Goal: Transaction & Acquisition: Obtain resource

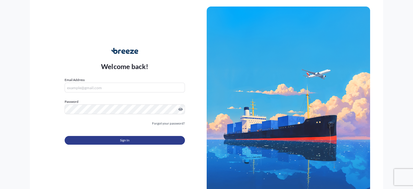
type input "[EMAIL_ADDRESS][DOMAIN_NAME]"
click at [132, 142] on button "Sign In" at bounding box center [125, 140] width 120 height 9
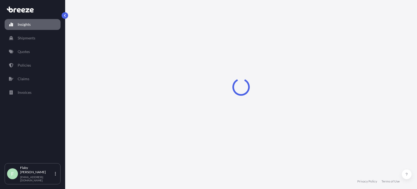
select select "2025"
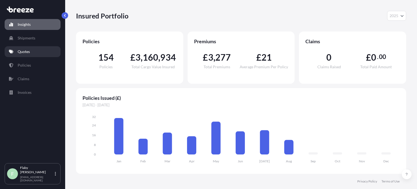
click at [40, 52] on link "Quotes" at bounding box center [33, 51] width 56 height 11
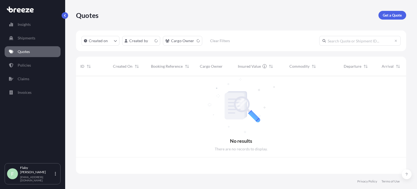
scroll to position [96, 326]
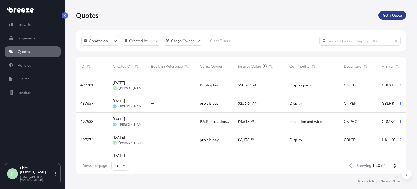
click at [396, 14] on p "Get a Quote" at bounding box center [392, 14] width 19 height 5
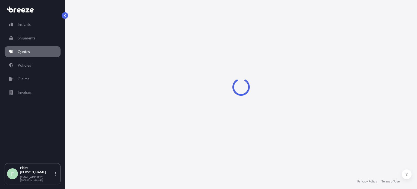
select select "Road"
select select "Sea"
select select "1"
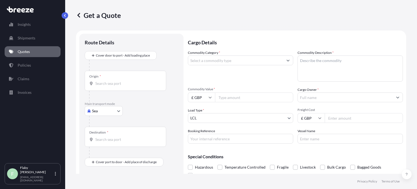
scroll to position [9, 0]
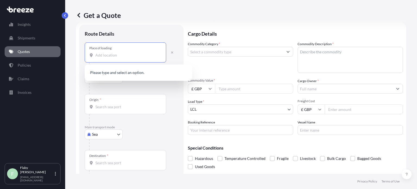
click at [118, 55] on input "Place of loading" at bounding box center [127, 54] width 64 height 5
paste input "[STREET_ADDRESS]"
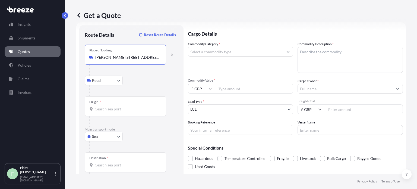
type input "[PERSON_NAME][STREET_ADDRESS][PERSON_NAME]"
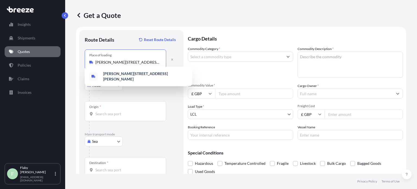
scroll to position [0, 0]
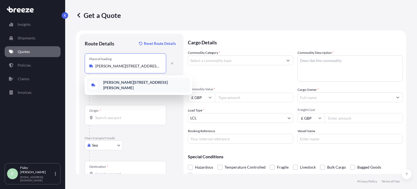
click at [112, 118] on input "Origin *" at bounding box center [127, 117] width 64 height 5
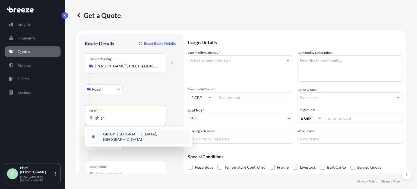
click at [118, 134] on span "GBLGP - [GEOGRAPHIC_DATA], [GEOGRAPHIC_DATA]" at bounding box center [145, 136] width 85 height 11
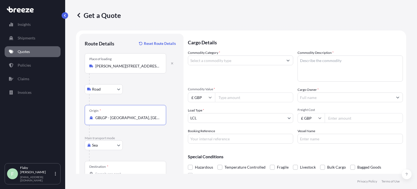
scroll to position [35, 0]
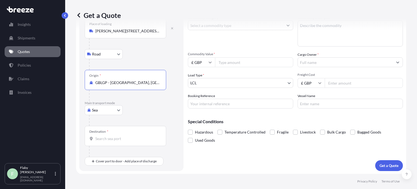
type input "GBLGP - [GEOGRAPHIC_DATA], [GEOGRAPHIC_DATA]"
click at [119, 143] on div "Destination *" at bounding box center [125, 136] width 81 height 20
click at [119, 141] on input "Destination *" at bounding box center [127, 138] width 64 height 5
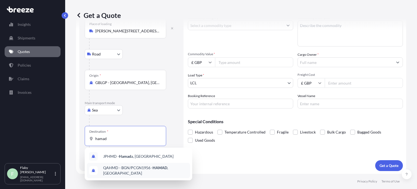
click at [149, 169] on span "QAHMD - BGN/PCGN1956 - HAMAD , [GEOGRAPHIC_DATA]" at bounding box center [145, 170] width 85 height 11
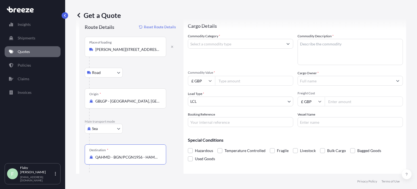
scroll to position [0, 0]
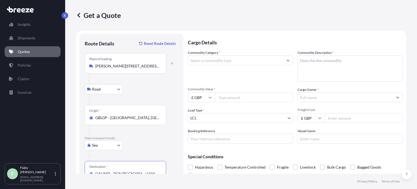
type input "QAHMD - BGN/PCGN1956 - HAMAD, [GEOGRAPHIC_DATA]"
click at [237, 61] on input "Commodity Category *" at bounding box center [235, 60] width 95 height 10
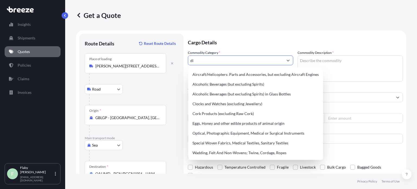
type input "d"
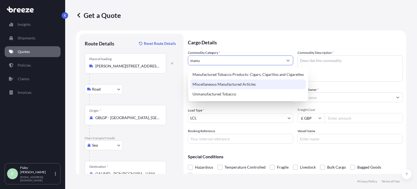
click at [237, 87] on div "Miscellaneous Manufactured Articles" at bounding box center [248, 84] width 116 height 10
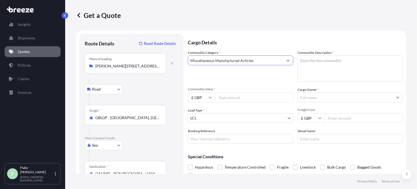
type input "Miscellaneous Manufactured Articles"
click at [305, 63] on textarea "Commodity Description *" at bounding box center [350, 68] width 105 height 26
type textarea "Display equipment"
click at [226, 99] on input "Commodity Value *" at bounding box center [254, 97] width 78 height 10
type input "95000"
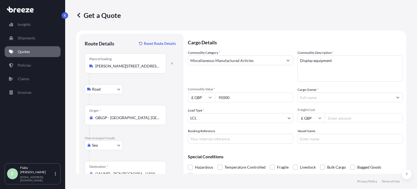
click at [342, 94] on input "Cargo Owner *" at bounding box center [345, 97] width 95 height 10
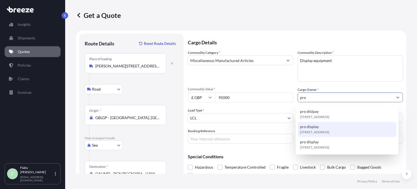
click at [321, 132] on span "[STREET_ADDRESS]" at bounding box center [314, 131] width 29 height 5
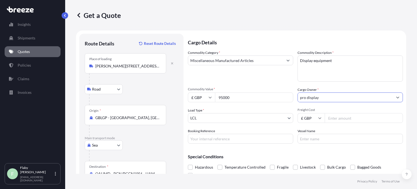
type input "pro display"
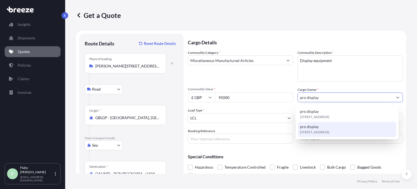
click at [253, 149] on div "Special Conditions Hazardous Temperature Controlled Fragile Livestock Bulk Carg…" at bounding box center [295, 163] width 215 height 31
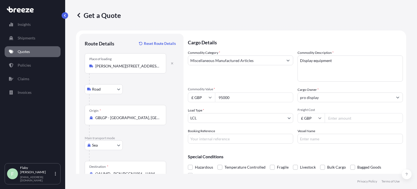
click at [335, 118] on input "Freight Cost" at bounding box center [364, 118] width 78 height 10
type input "855"
click at [386, 33] on form "Route Details Reset Route Details Place of loading [GEOGRAPHIC_DATA] Rail Origi…" at bounding box center [241, 119] width 330 height 179
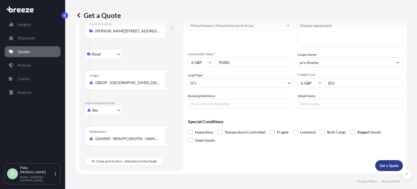
click at [382, 163] on p "Get a Quote" at bounding box center [389, 165] width 19 height 5
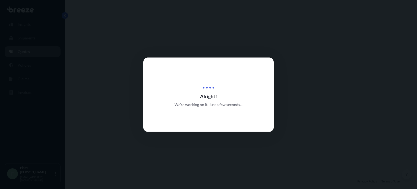
select select "Road"
select select "Sea"
select select "1"
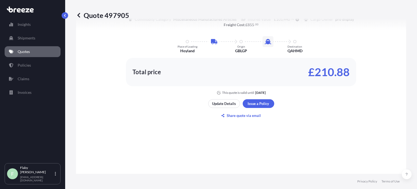
scroll to position [320, 0]
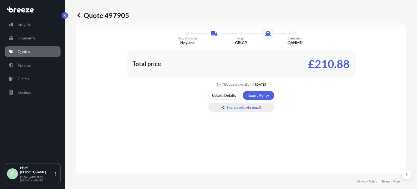
click at [238, 108] on p "Share quote via email" at bounding box center [244, 107] width 34 height 5
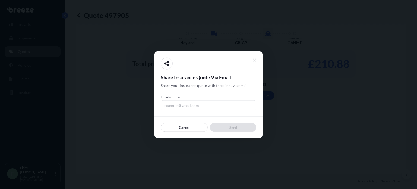
click at [203, 106] on input "Email address" at bounding box center [209, 105] width 96 height 10
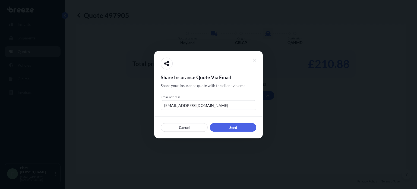
type input "[EMAIL_ADDRESS][DOMAIN_NAME]"
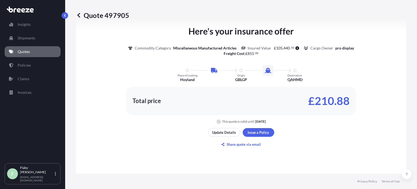
scroll to position [293, 0]
